Goal: Task Accomplishment & Management: Use online tool/utility

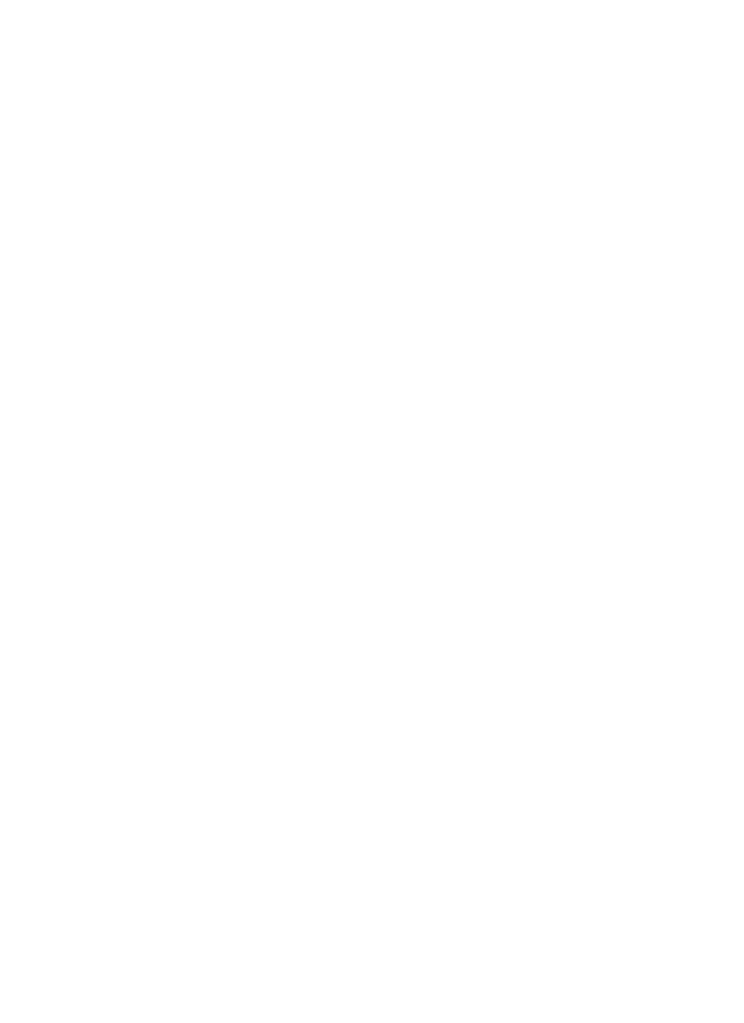
click at [617, 0] on html at bounding box center [372, 0] width 744 height 0
type input "New Sendsteps"
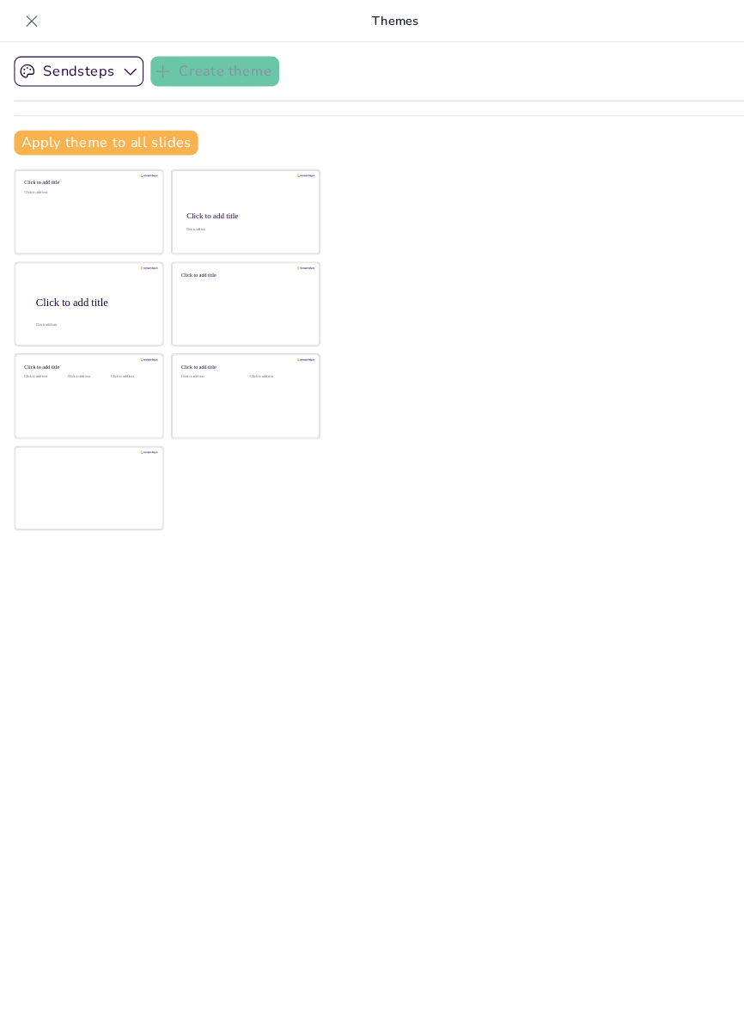
click at [38, 23] on icon at bounding box center [30, 20] width 17 height 17
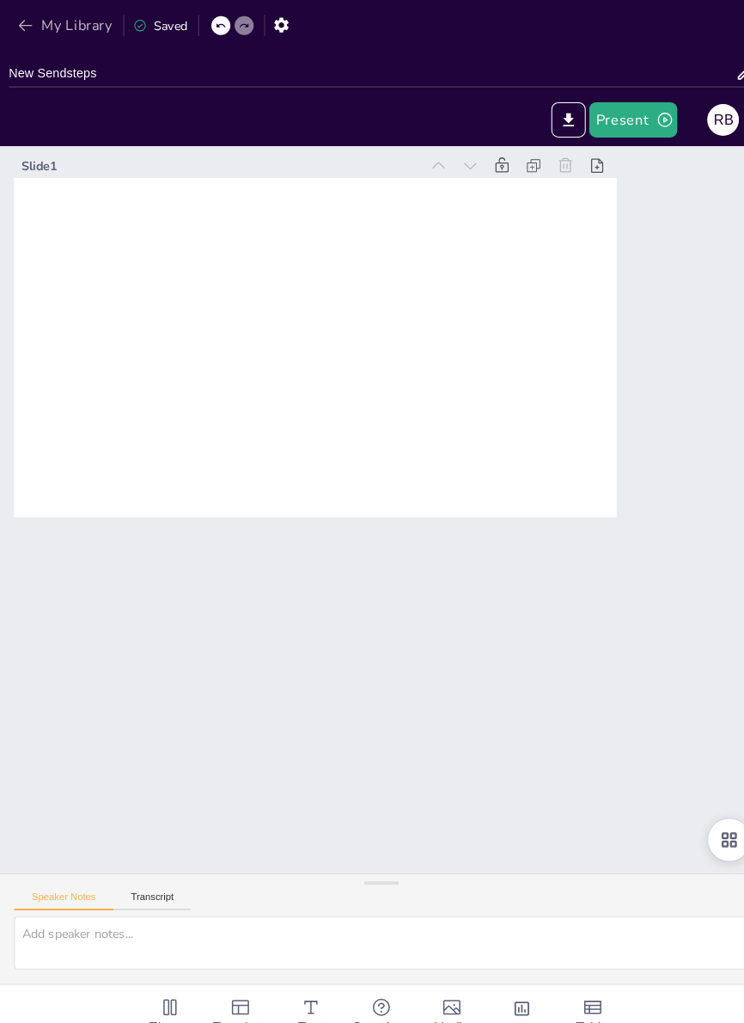
click at [26, 31] on icon "button" at bounding box center [24, 24] width 17 height 17
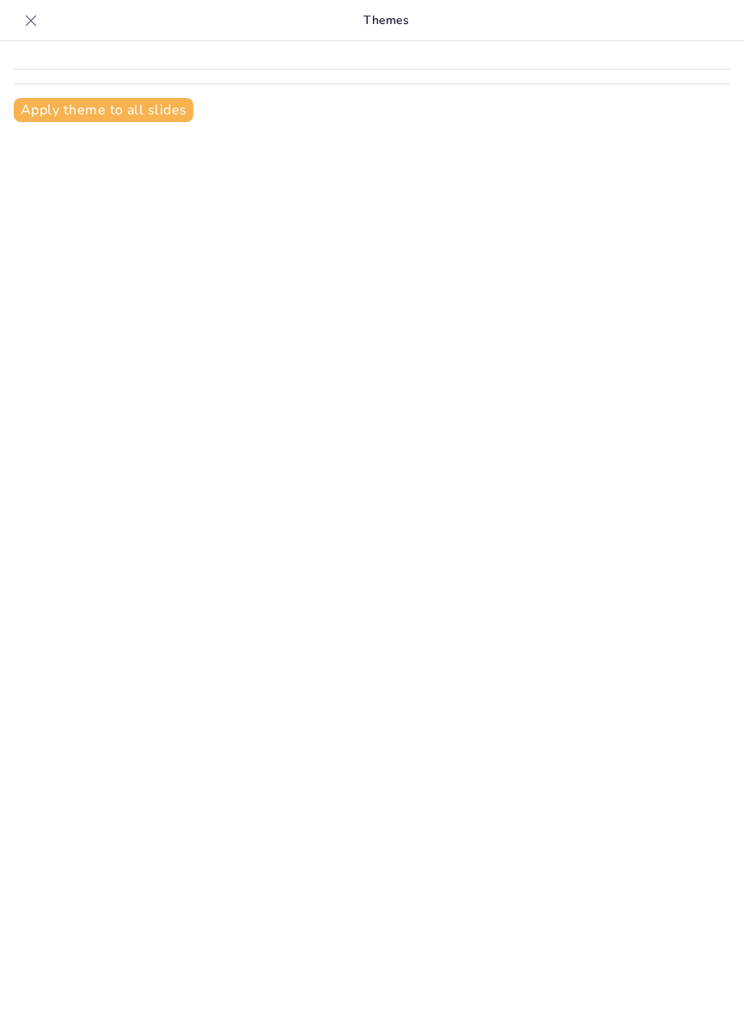
type input "Descubrimiento"
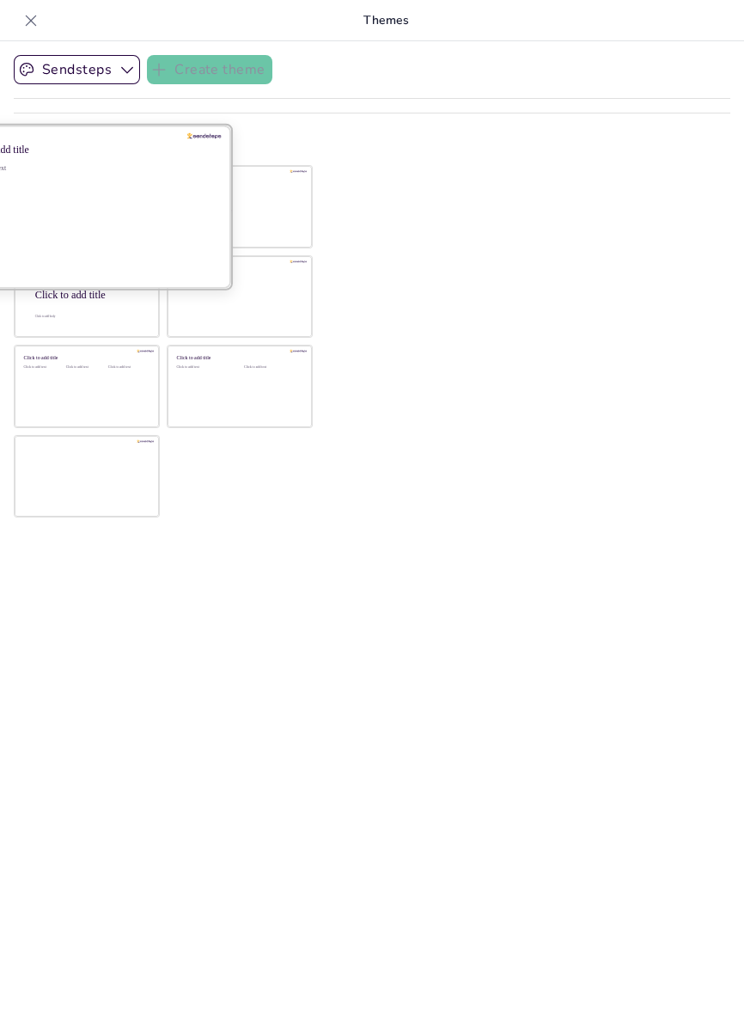
click at [74, 199] on div "Click to add text" at bounding box center [84, 217] width 246 height 107
checkbox input "true"
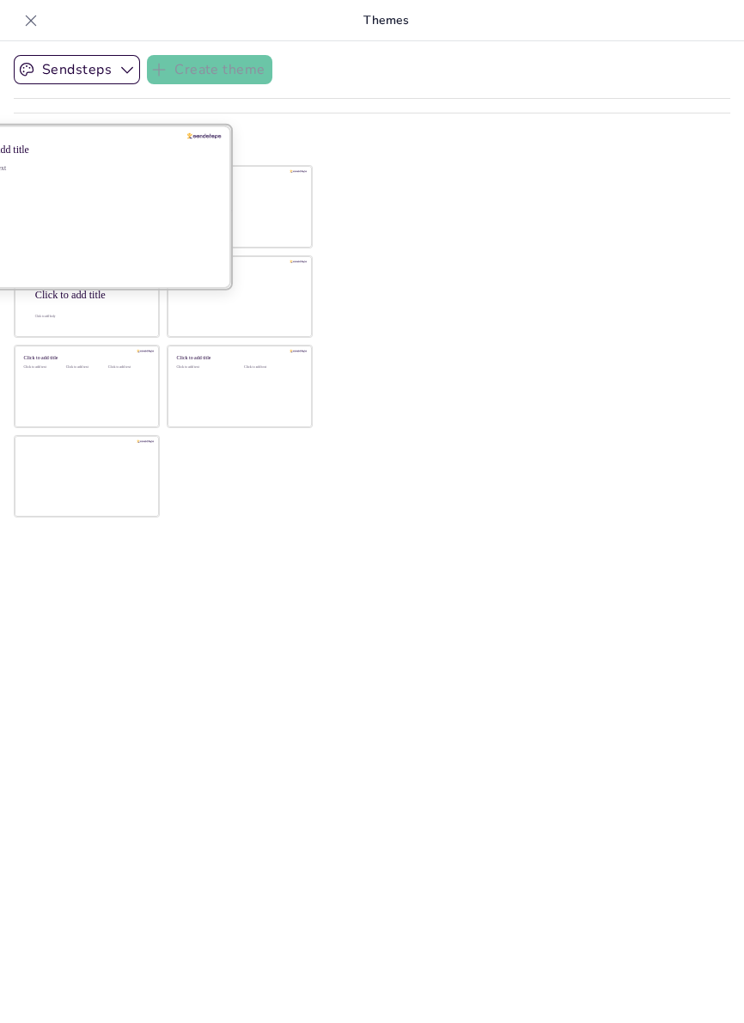
click at [76, 219] on div "Click to add text" at bounding box center [84, 217] width 246 height 107
checkbox input "true"
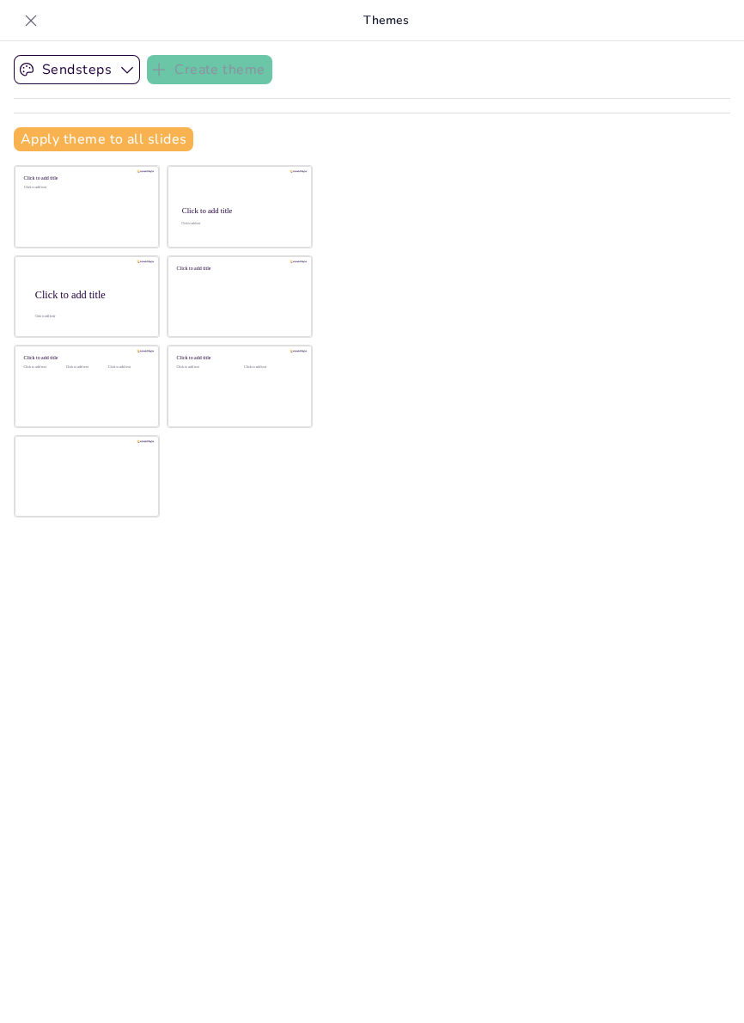
click at [676, 466] on div "Sendsteps Create theme Apply theme to all slides Click to add title Click to ad…" at bounding box center [372, 531] width 744 height 981
click at [48, 136] on button "Apply theme to all slides" at bounding box center [104, 139] width 180 height 24
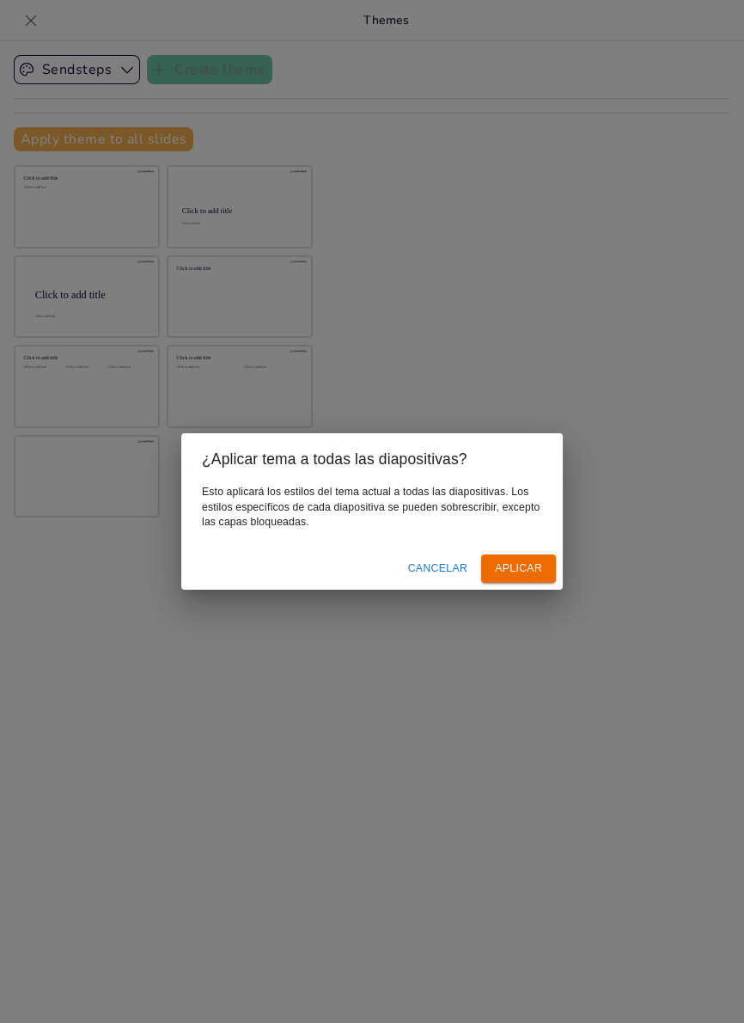
click at [529, 570] on font "Aplicar" at bounding box center [518, 568] width 47 height 12
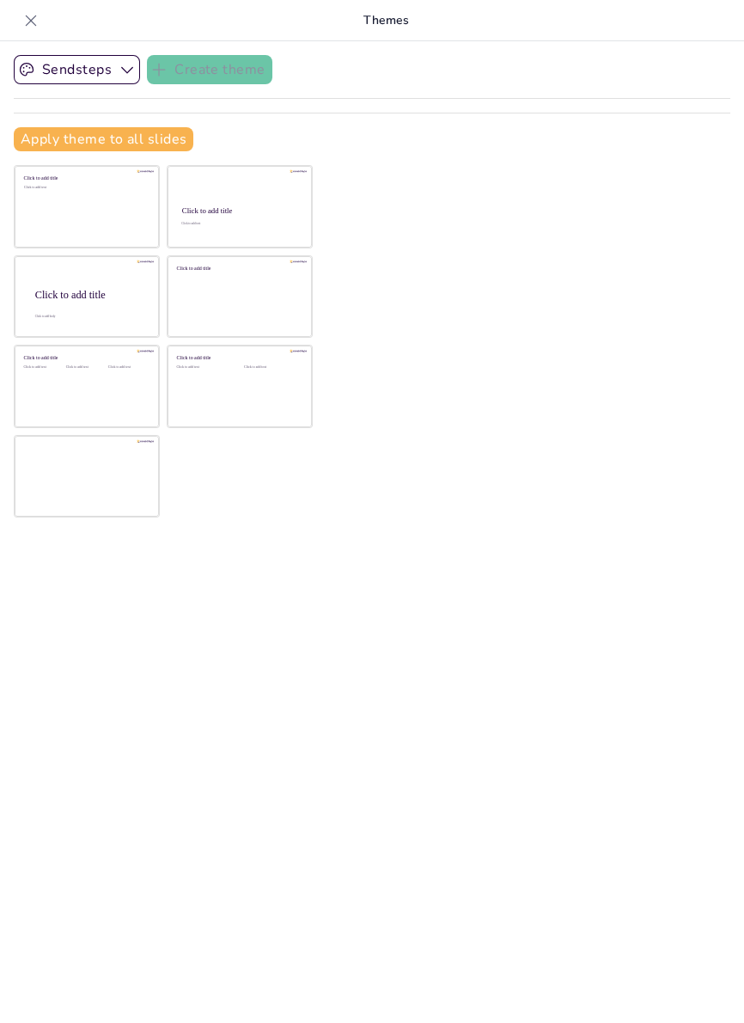
checkbox input "true"
click at [53, 63] on button "Sendsteps" at bounding box center [77, 69] width 126 height 29
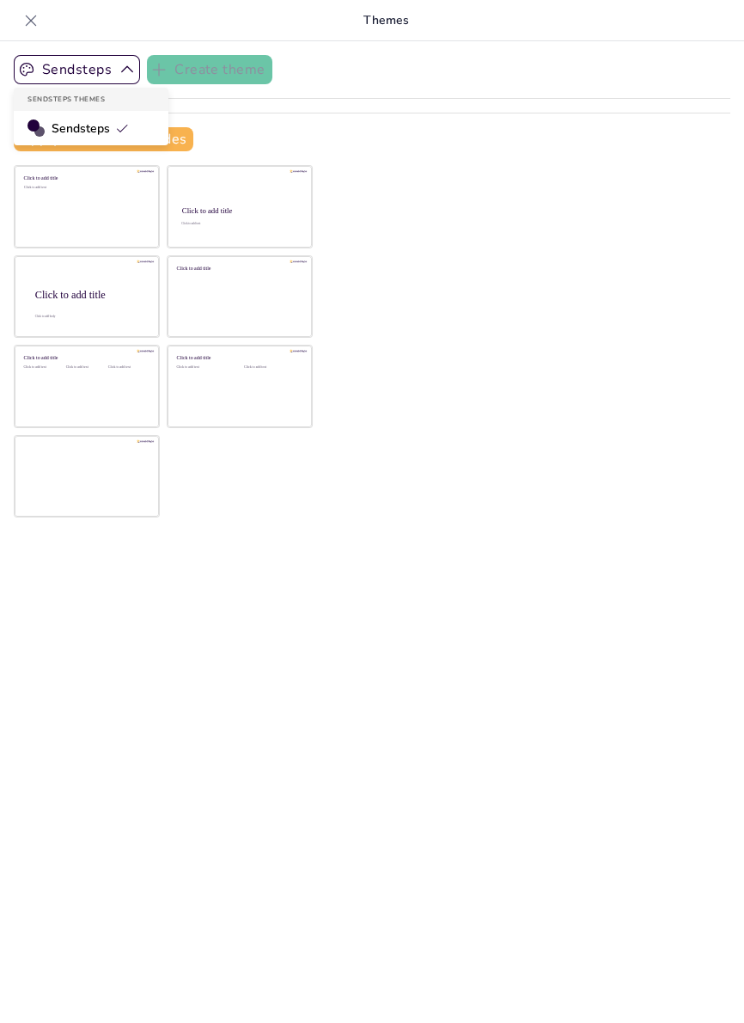
click at [69, 121] on span "Sendsteps" at bounding box center [90, 128] width 77 height 16
click at [19, 17] on div at bounding box center [30, 20] width 27 height 27
checkbox input "true"
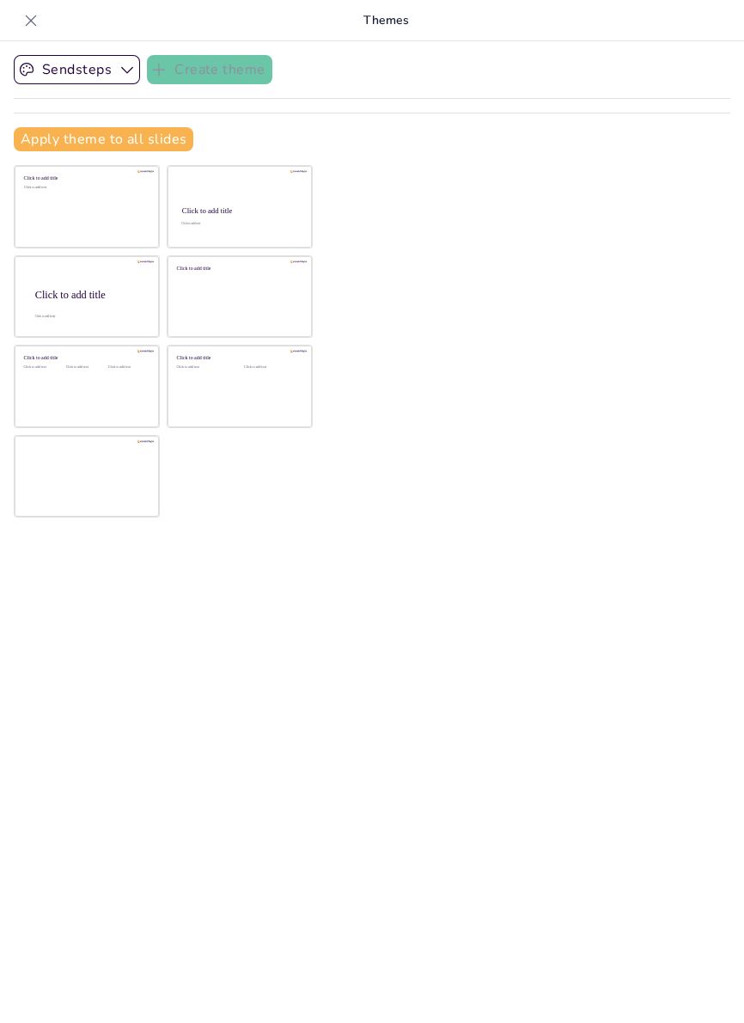
checkbox input "true"
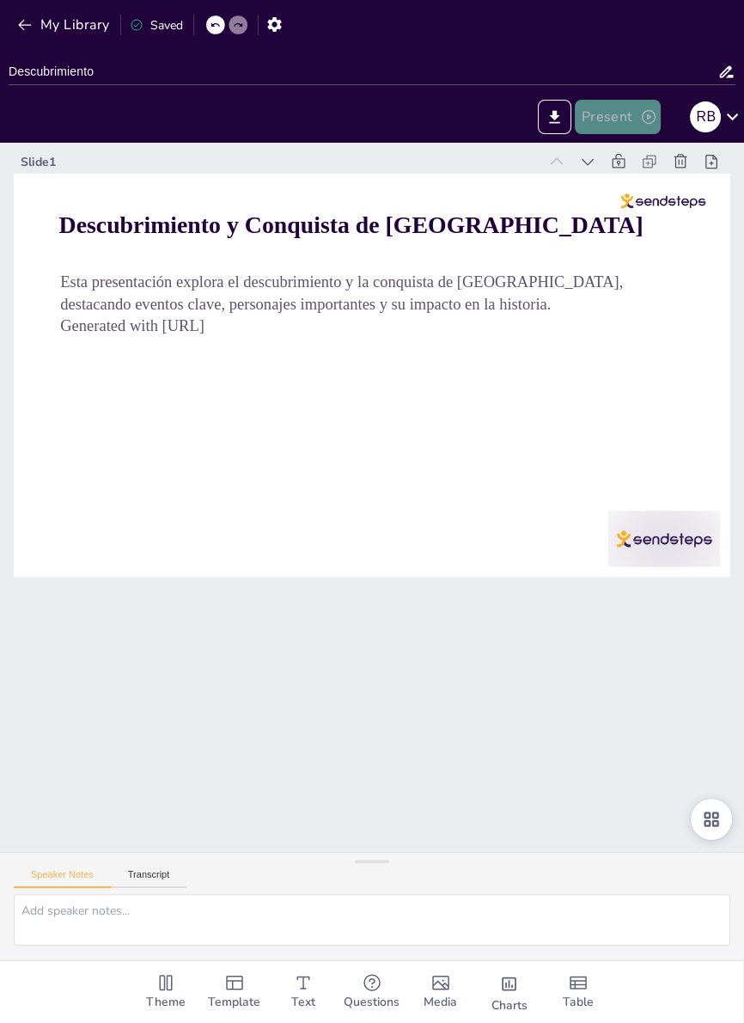
click at [612, 123] on button "Present" at bounding box center [618, 117] width 86 height 34
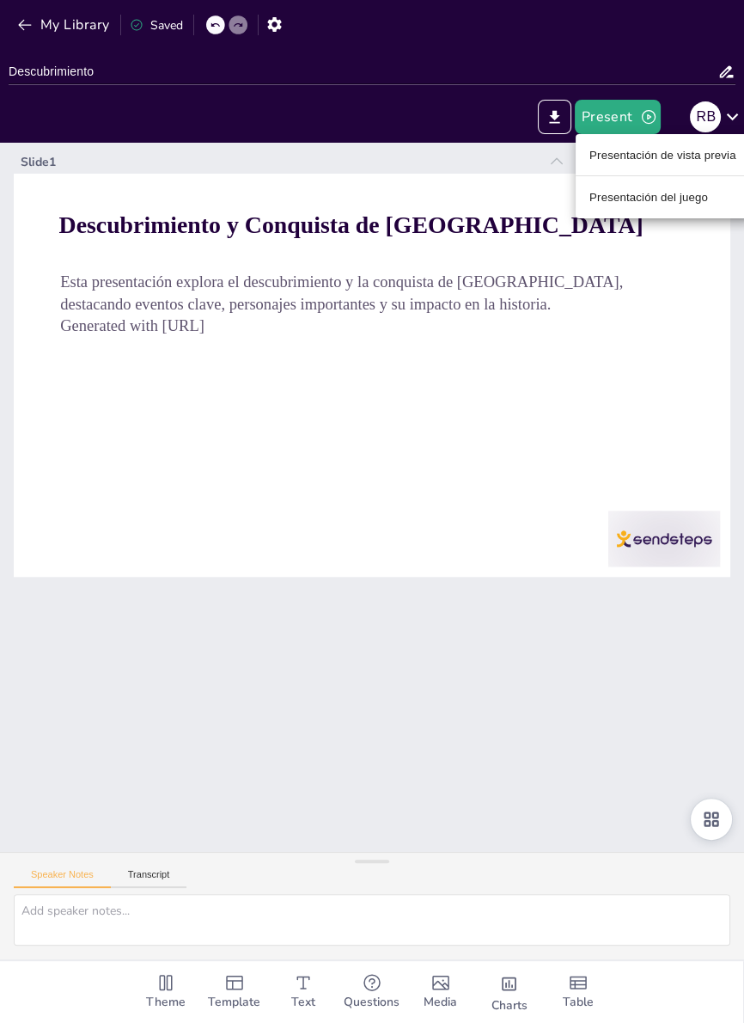
click at [689, 168] on li "Presentación de vista previa" at bounding box center [663, 154] width 174 height 27
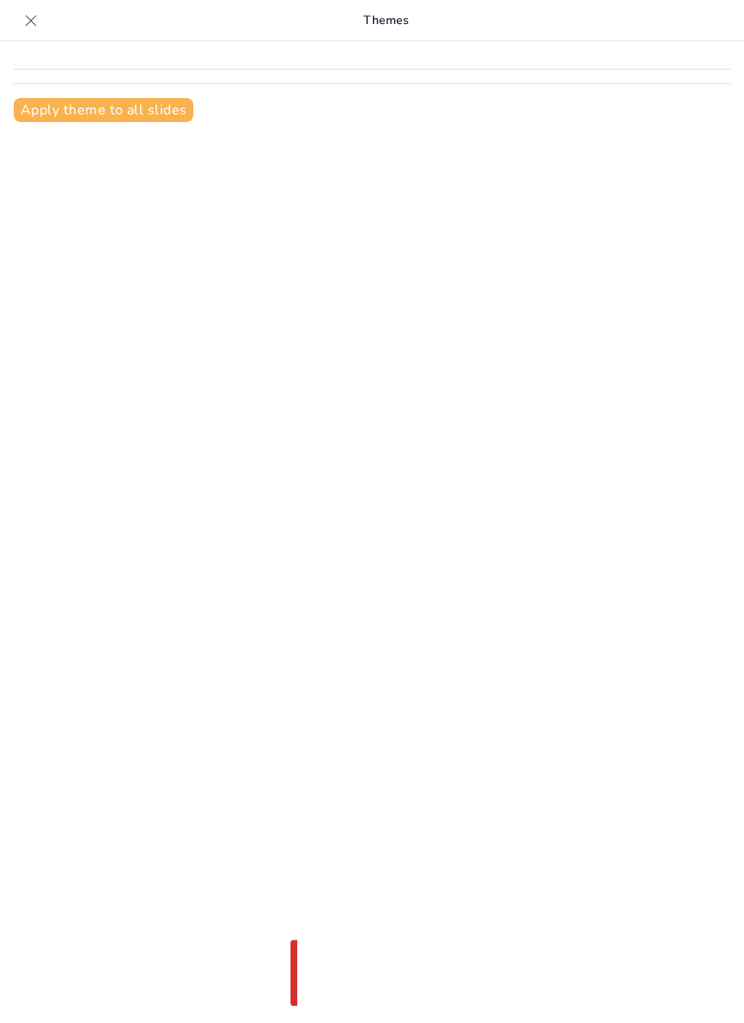
type input "Descubrimiento"
